Goal: Information Seeking & Learning: Learn about a topic

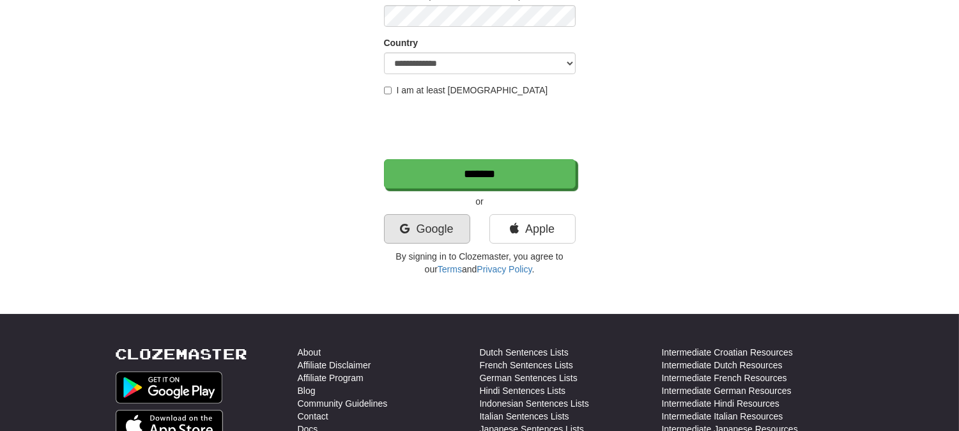
scroll to position [213, 0]
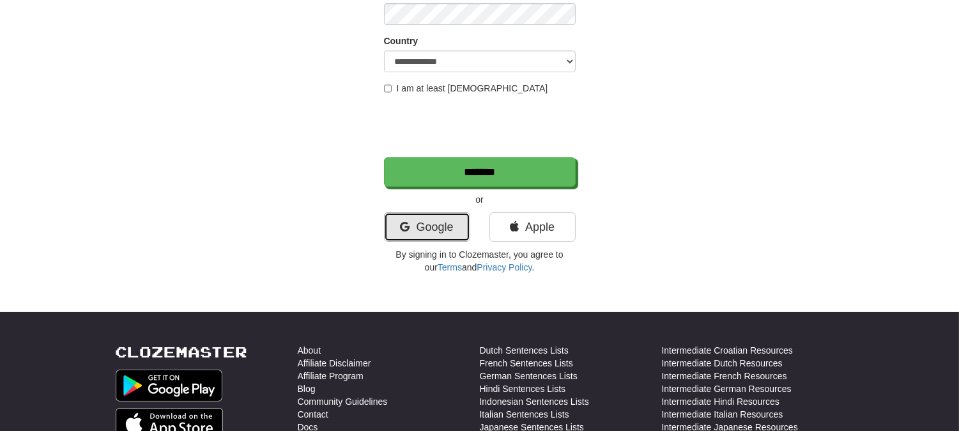
click at [445, 233] on link "Google" at bounding box center [427, 226] width 86 height 29
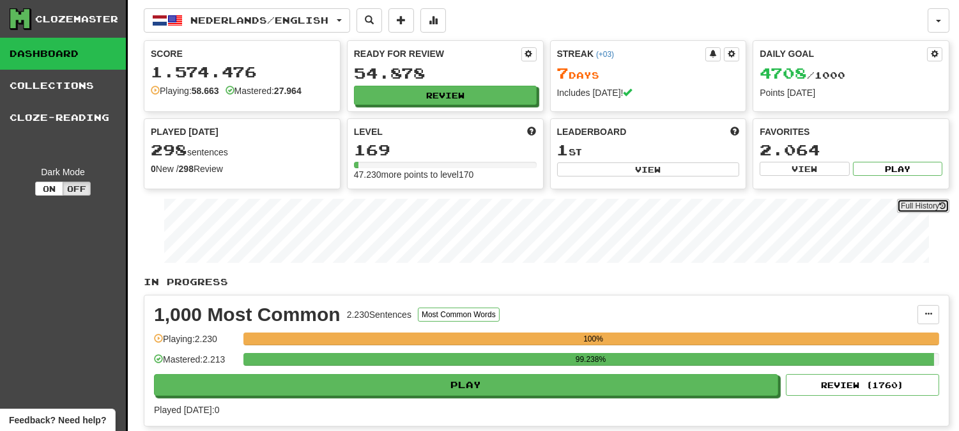
click at [922, 204] on link "Full History" at bounding box center [923, 206] width 52 height 14
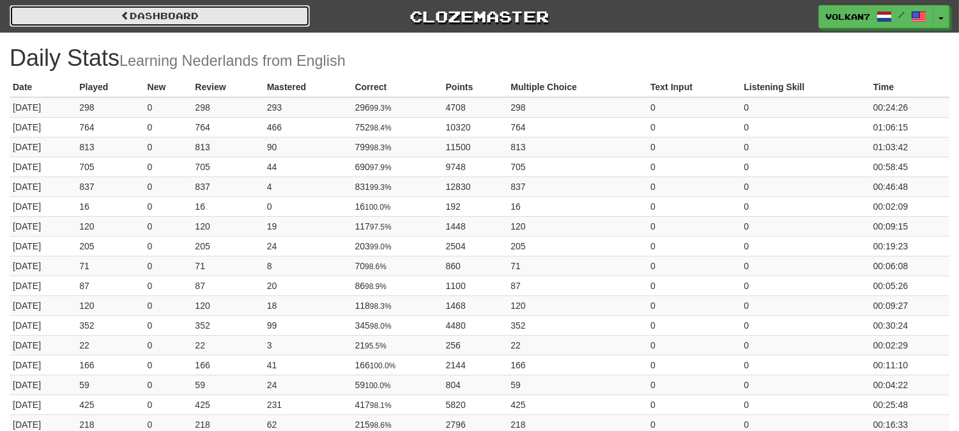
click at [173, 13] on link "Dashboard" at bounding box center [160, 16] width 300 height 22
